Goal: Information Seeking & Learning: Learn about a topic

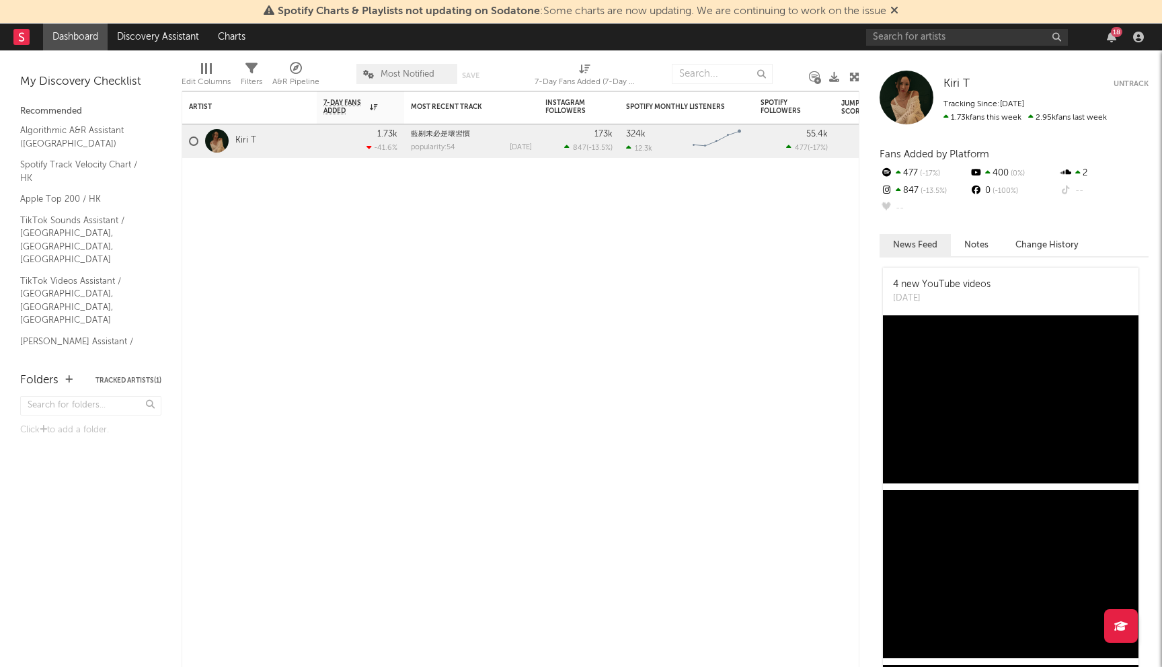
click at [220, 141] on div at bounding box center [217, 141] width 24 height 24
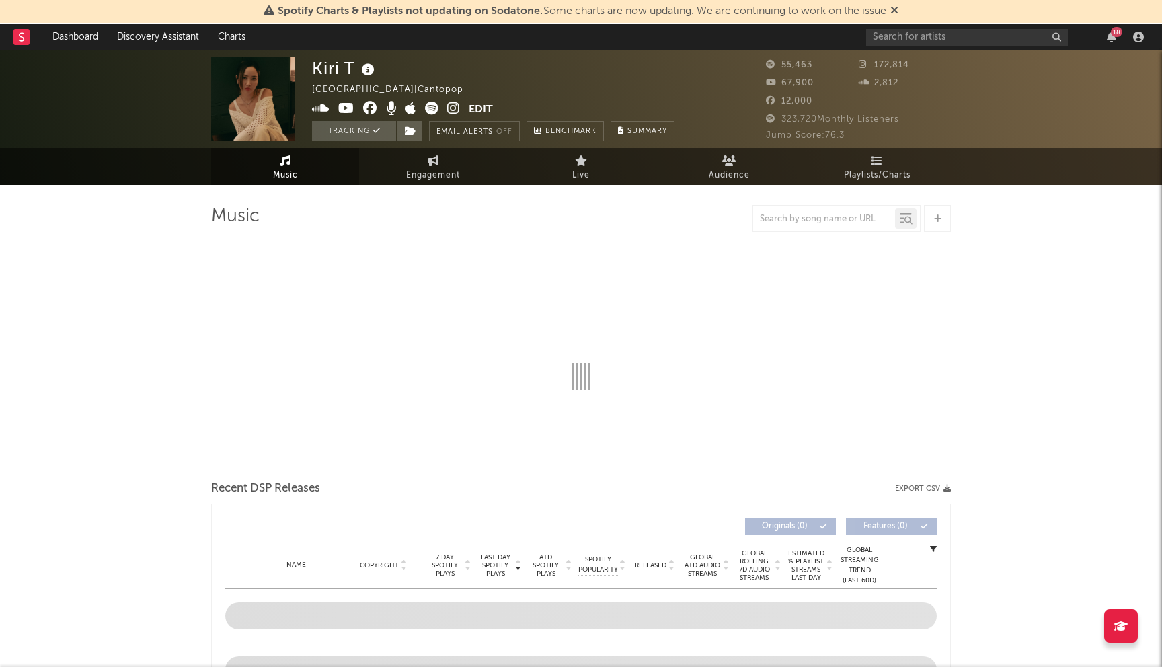
select select "6m"
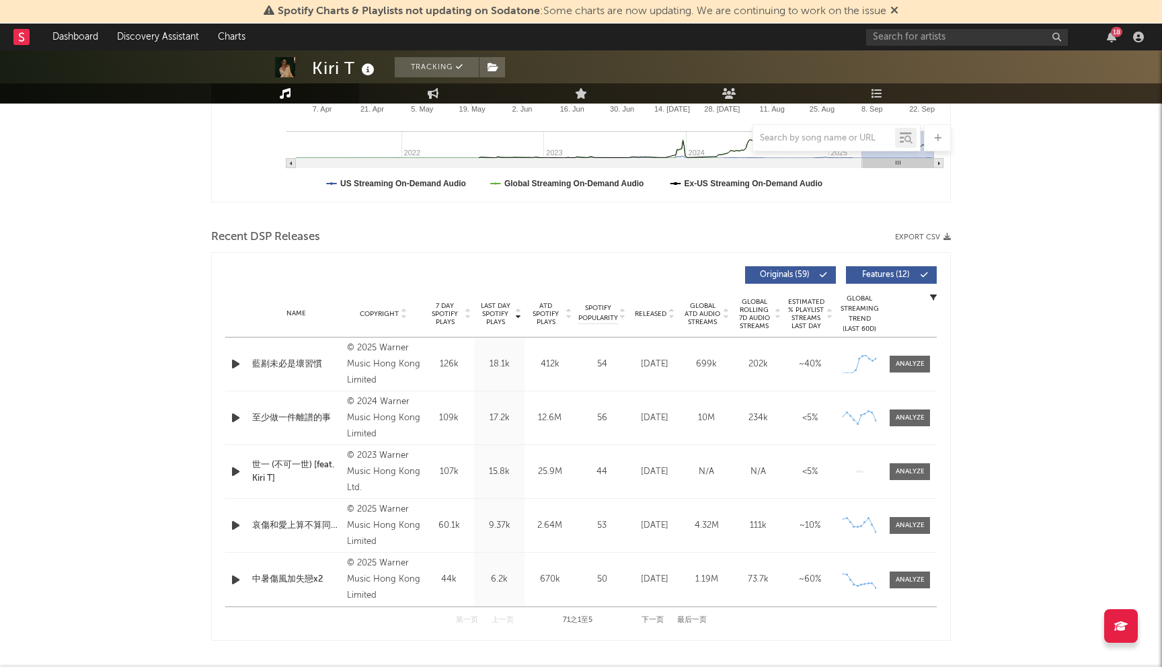
scroll to position [394, 0]
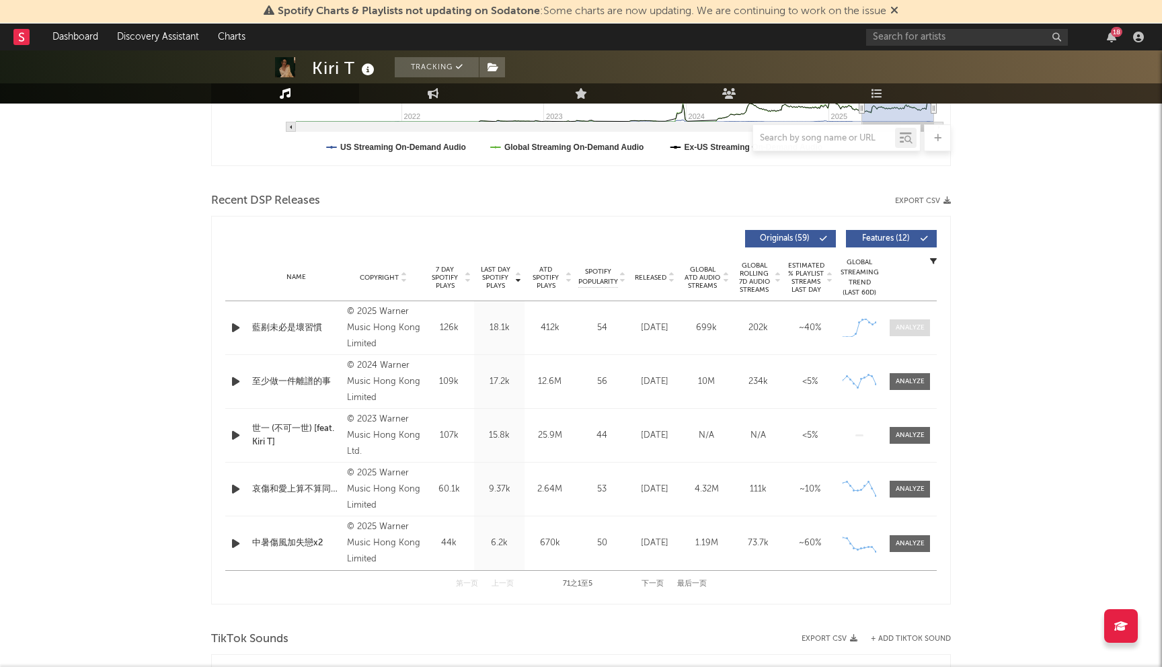
click at [914, 332] on div at bounding box center [910, 328] width 29 height 10
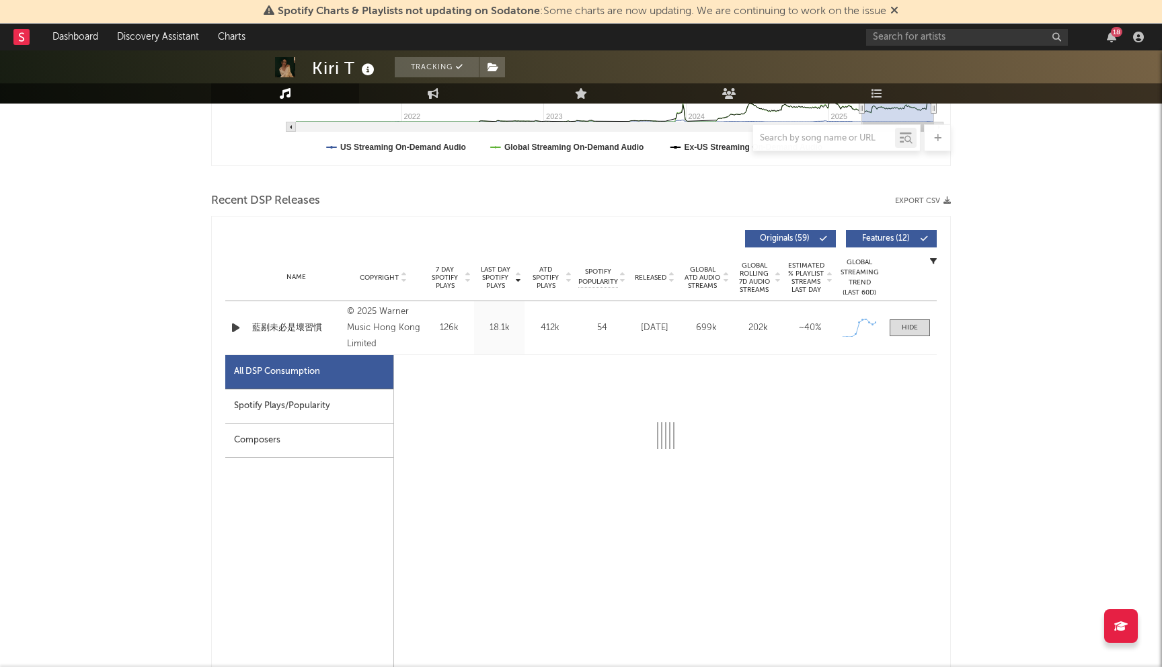
select select "1w"
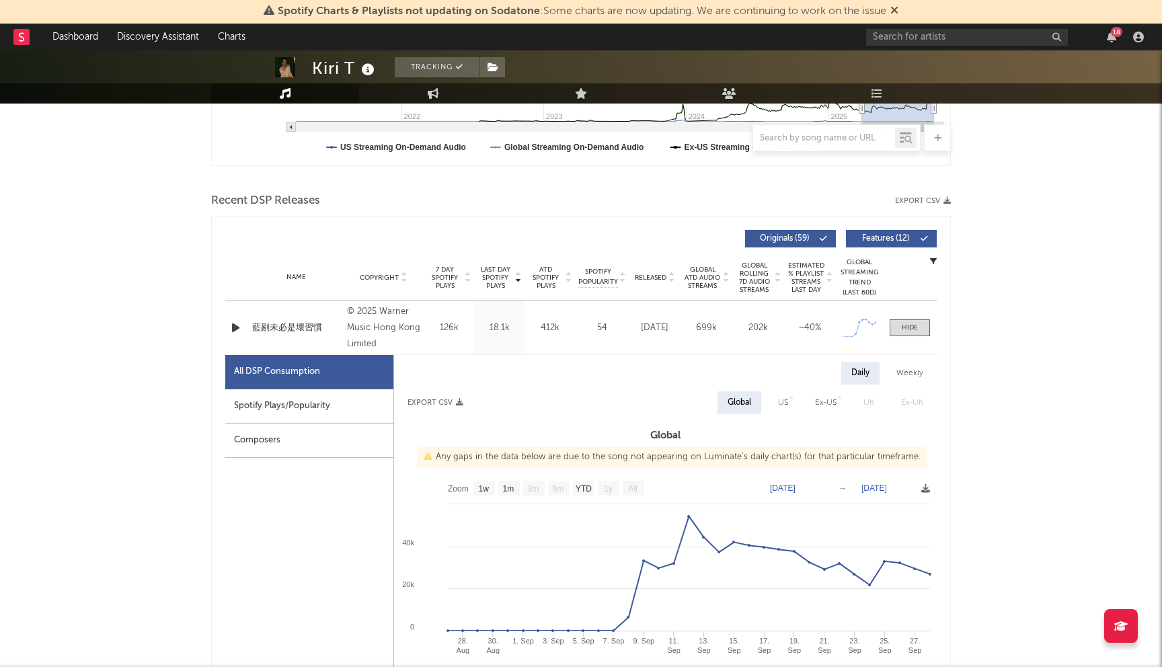
click at [329, 408] on div "Spotify Plays/Popularity" at bounding box center [309, 406] width 168 height 34
select select "1w"
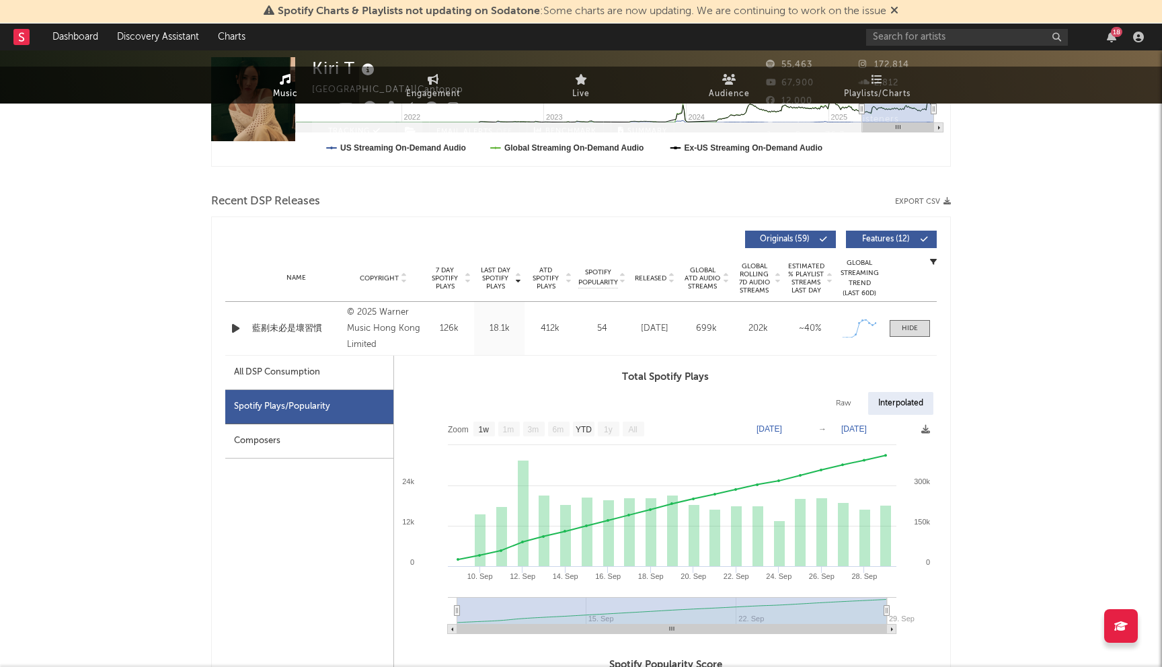
scroll to position [0, 0]
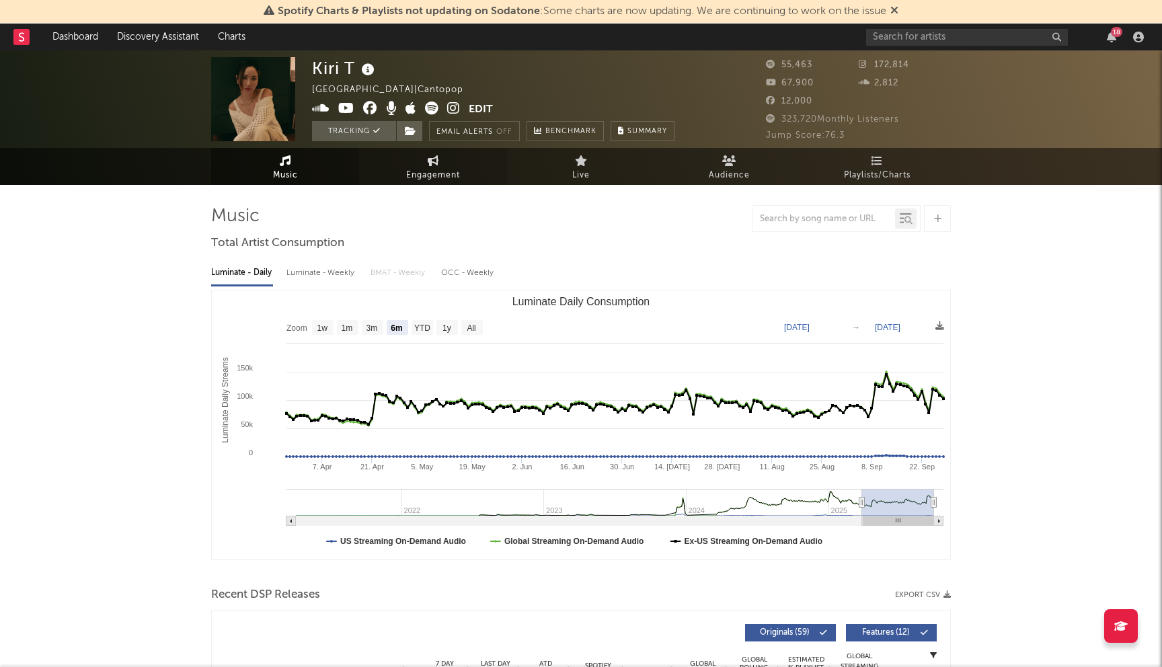
click at [483, 167] on link "Engagement" at bounding box center [433, 166] width 148 height 37
select select "1w"
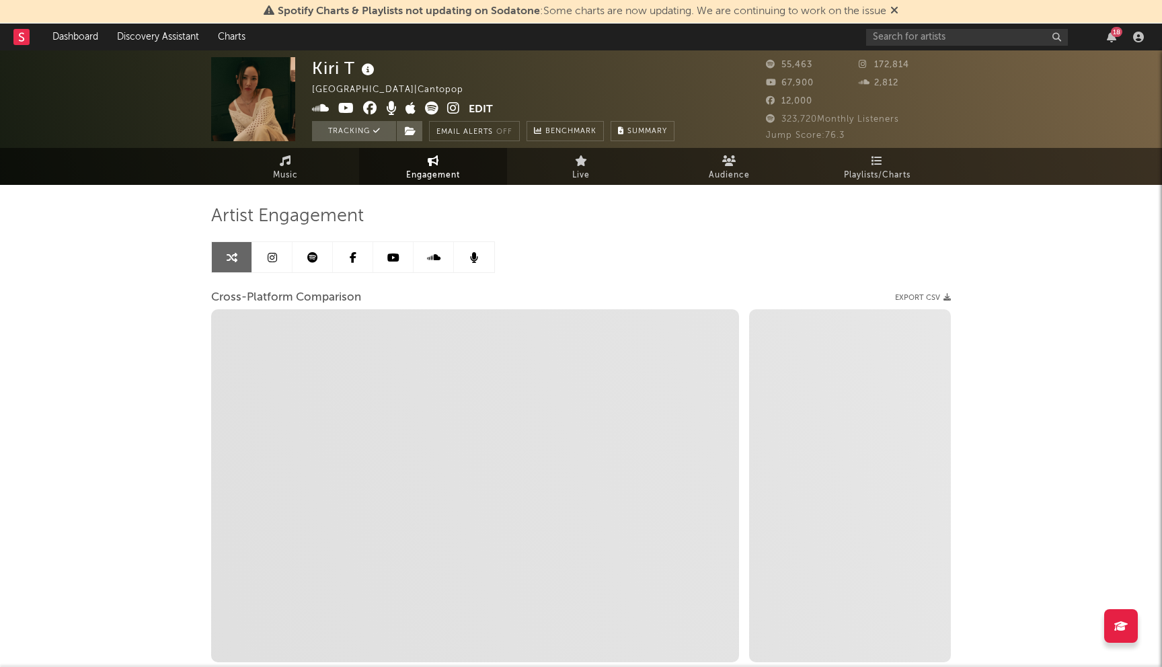
click at [278, 266] on link at bounding box center [272, 257] width 40 height 30
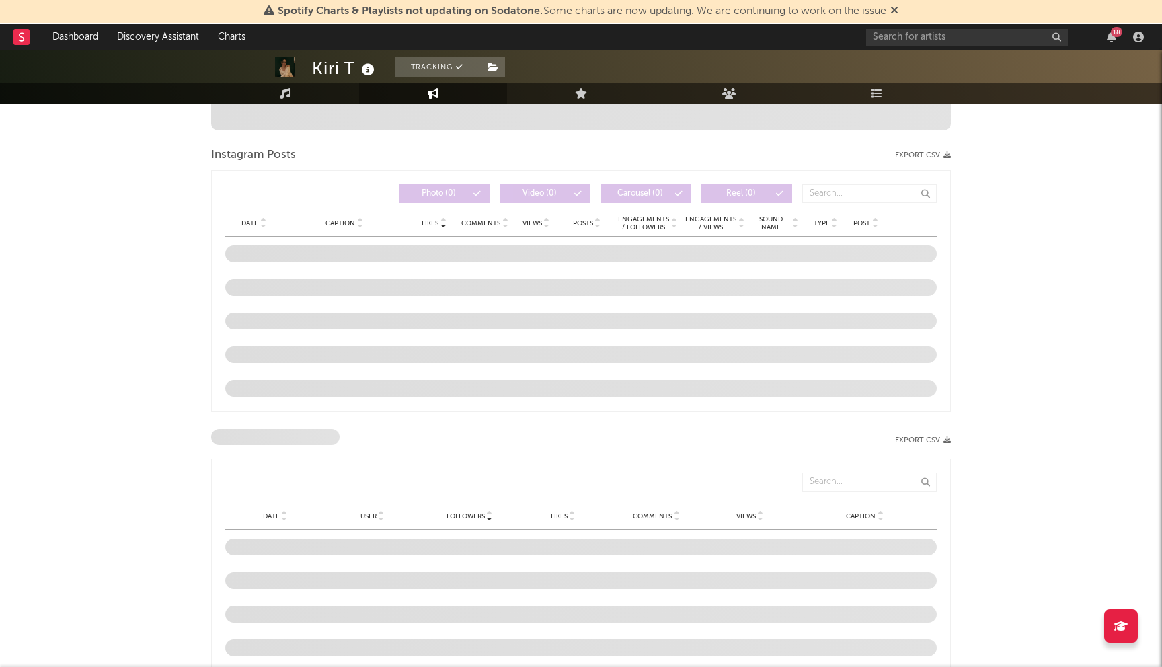
scroll to position [594, 0]
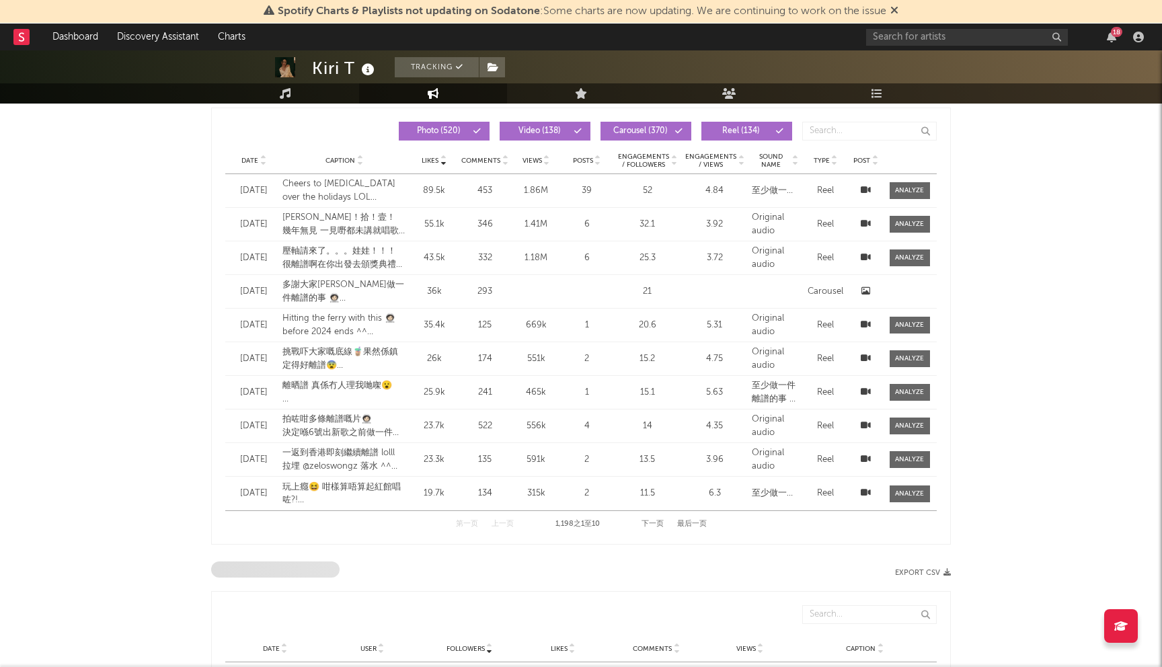
select select "6m"
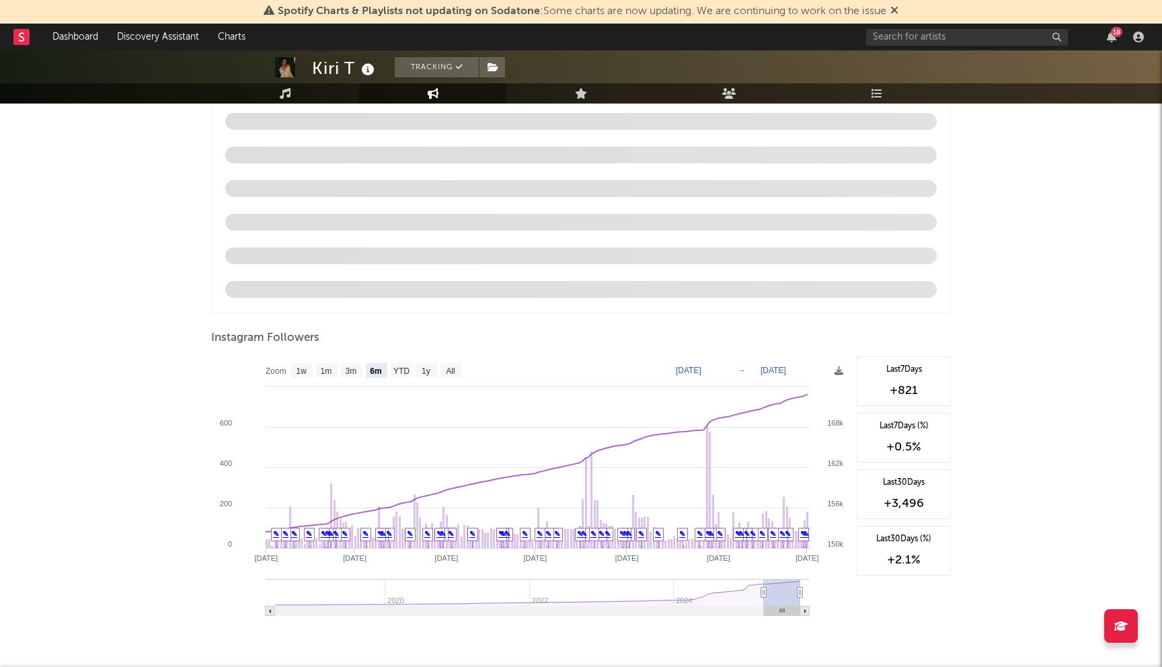
scroll to position [1290, 0]
